Goal: Information Seeking & Learning: Learn about a topic

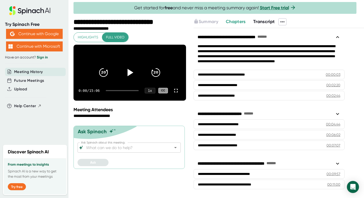
click at [131, 78] on icon at bounding box center [129, 72] width 13 height 13
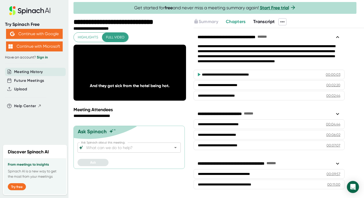
click at [283, 22] on icon at bounding box center [282, 22] width 6 height 6
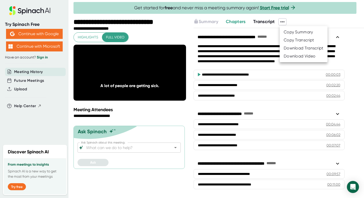
click at [193, 163] on div at bounding box center [182, 99] width 364 height 198
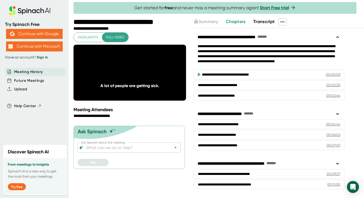
click at [236, 20] on span "Chapters" at bounding box center [236, 22] width 20 height 6
click at [284, 21] on icon at bounding box center [282, 22] width 6 height 6
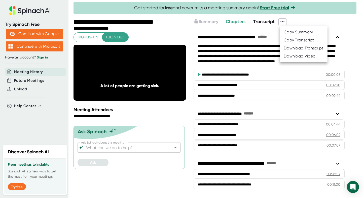
click at [337, 24] on div at bounding box center [182, 99] width 364 height 198
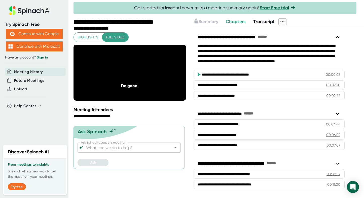
click at [46, 57] on link "Sign in" at bounding box center [42, 57] width 11 height 4
